Goal: Task Accomplishment & Management: Manage account settings

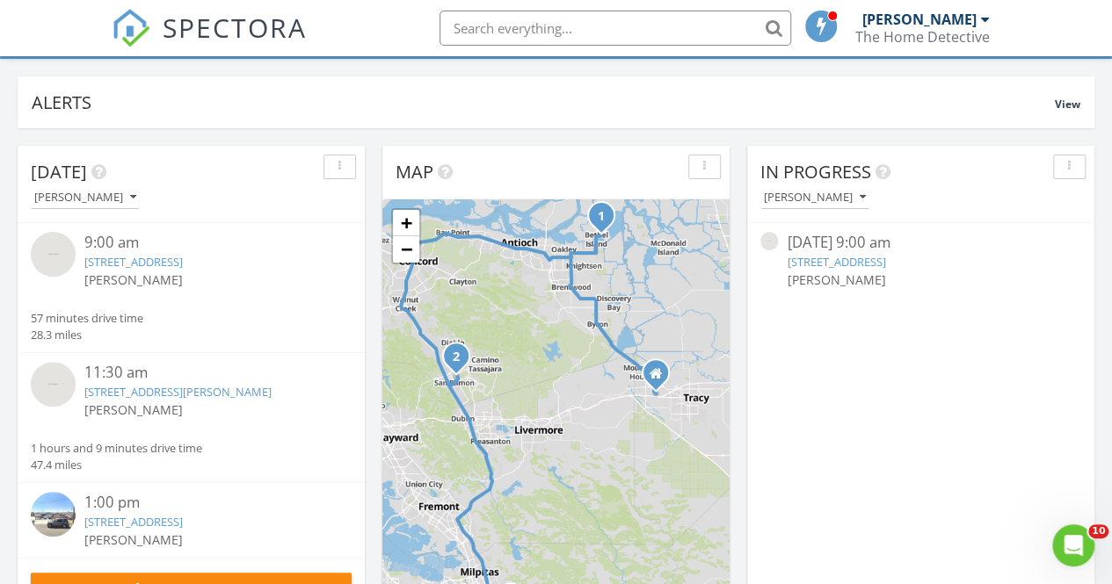
scroll to position [142, 0]
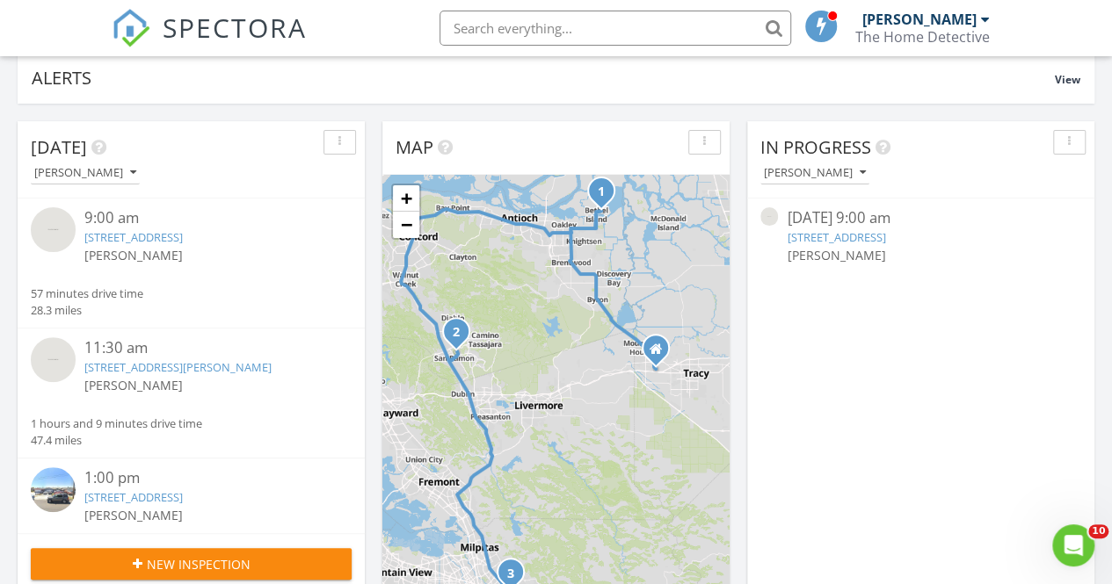
click at [885, 233] on link "3505 Gateway Rd 12, Bethel Island, CA 94511" at bounding box center [835, 237] width 98 height 16
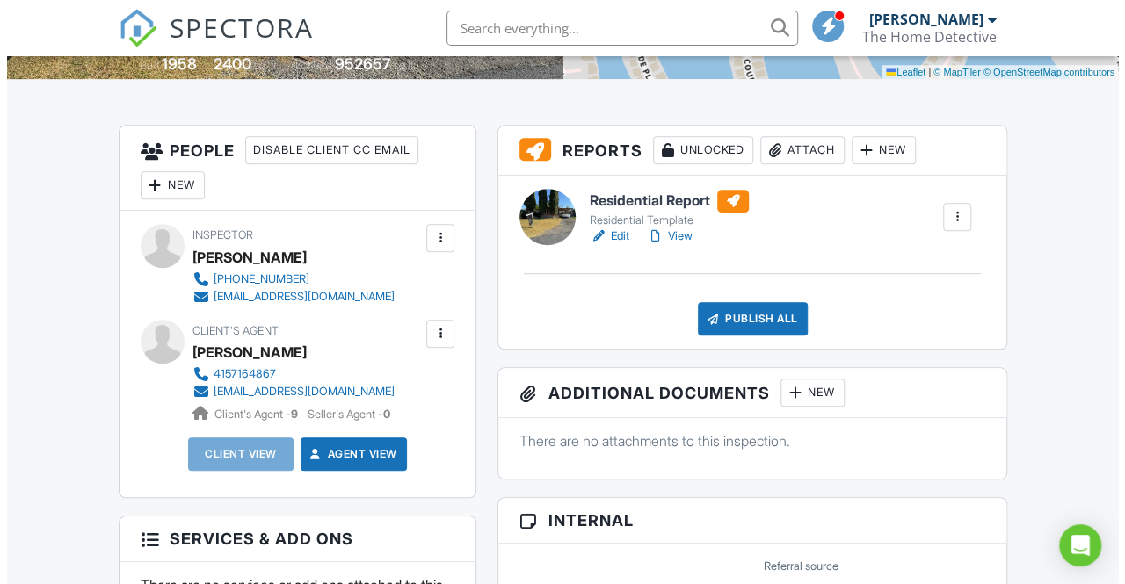
scroll to position [446, 0]
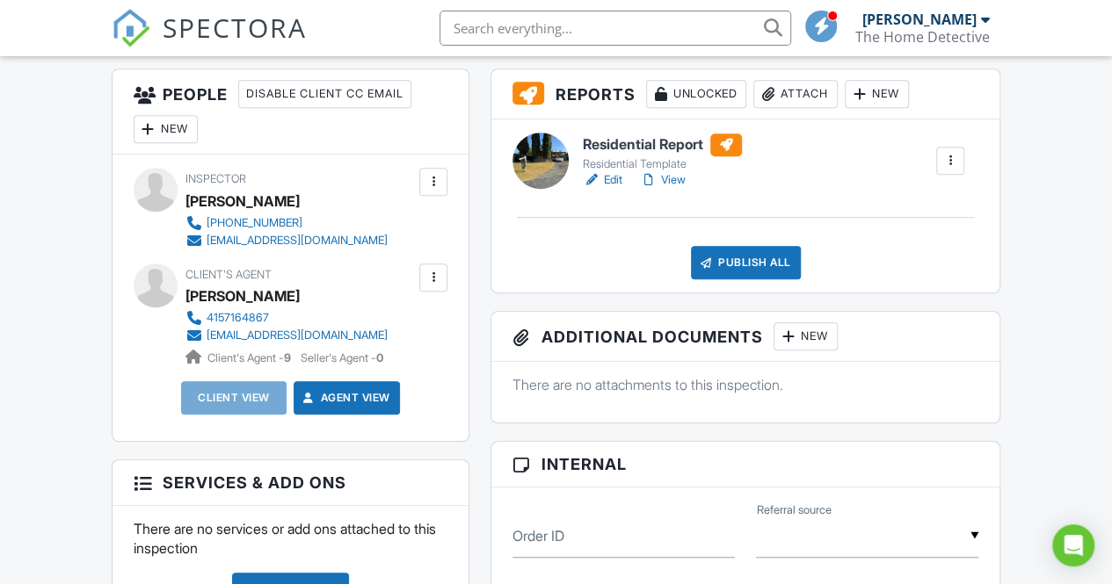
drag, startPoint x: 1121, startPoint y: 133, endPoint x: 1124, endPoint y: 240, distance: 107.2
click at [759, 279] on div "Publish All" at bounding box center [746, 262] width 110 height 33
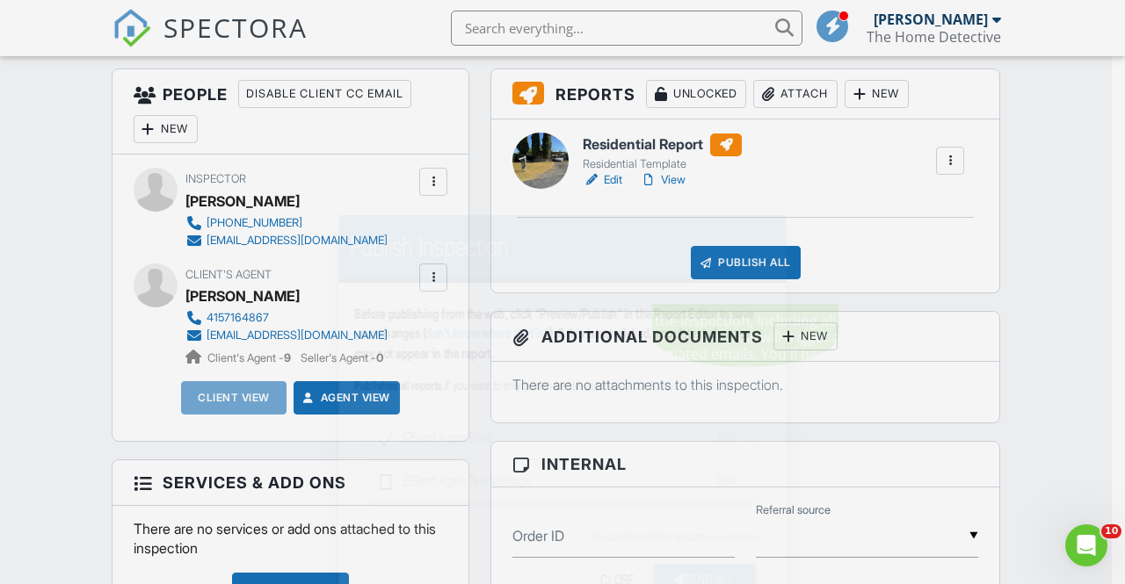
scroll to position [0, 0]
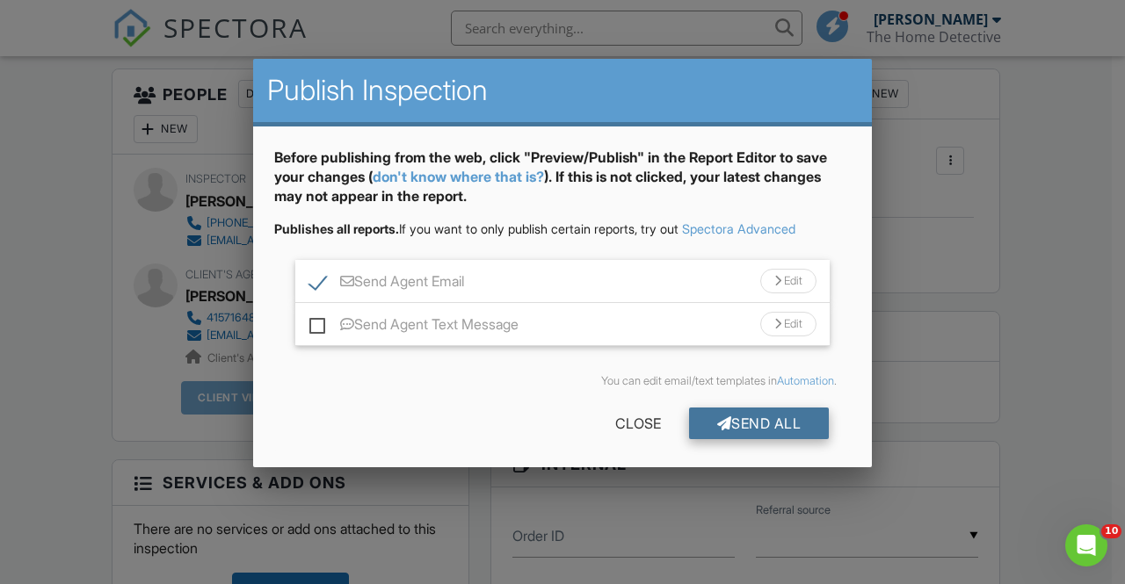
click at [754, 423] on div "Send All" at bounding box center [759, 424] width 141 height 32
